Goal: Browse casually

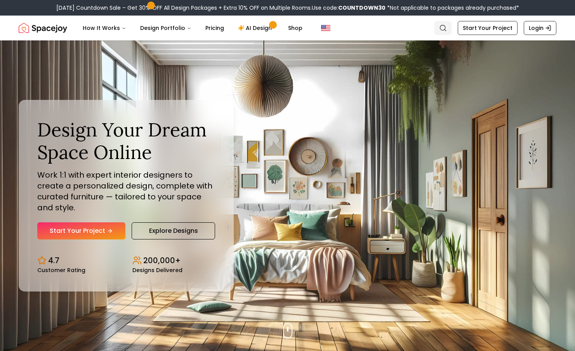
click at [446, 28] on icon "Global" at bounding box center [443, 28] width 8 height 8
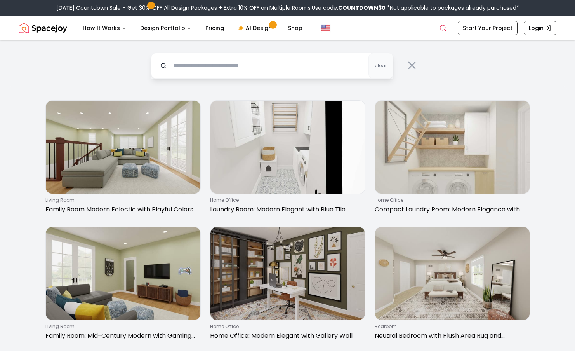
click at [189, 66] on input "text" at bounding box center [272, 66] width 242 height 26
type input "**********"
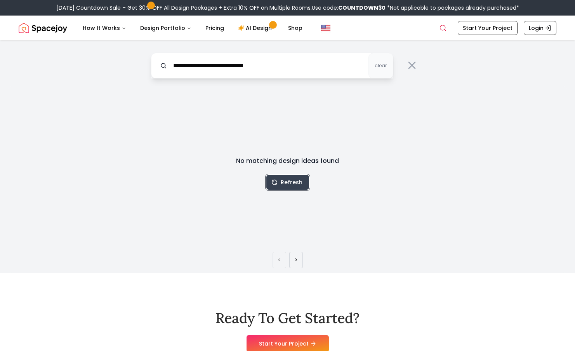
click at [294, 183] on button "Refresh" at bounding box center [287, 182] width 43 height 15
click at [293, 181] on button "Refresh" at bounding box center [287, 182] width 43 height 15
click at [445, 29] on icon "Global" at bounding box center [443, 28] width 8 height 8
click at [380, 68] on span "clear" at bounding box center [381, 66] width 12 height 6
click at [413, 65] on icon at bounding box center [412, 65] width 12 height 12
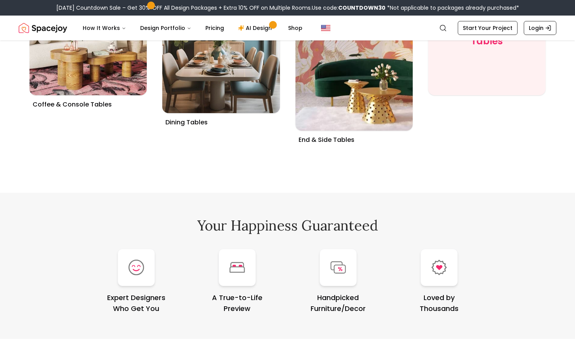
scroll to position [2881, 0]
